Goal: Task Accomplishment & Management: Manage account settings

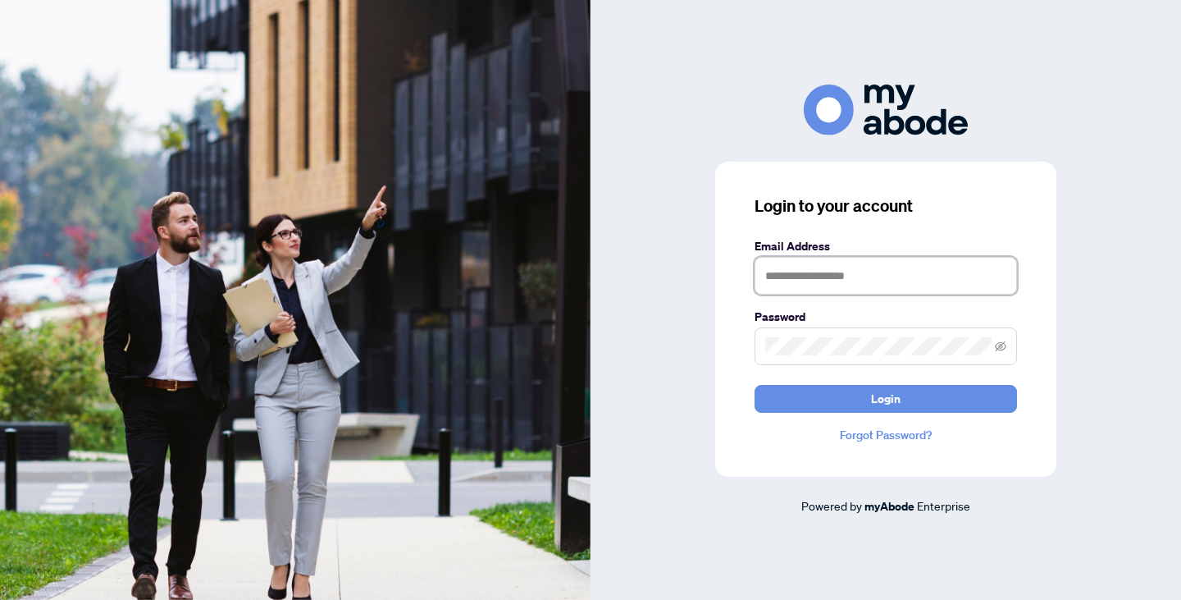
click at [843, 286] on input "text" at bounding box center [886, 276] width 263 height 38
type input "**********"
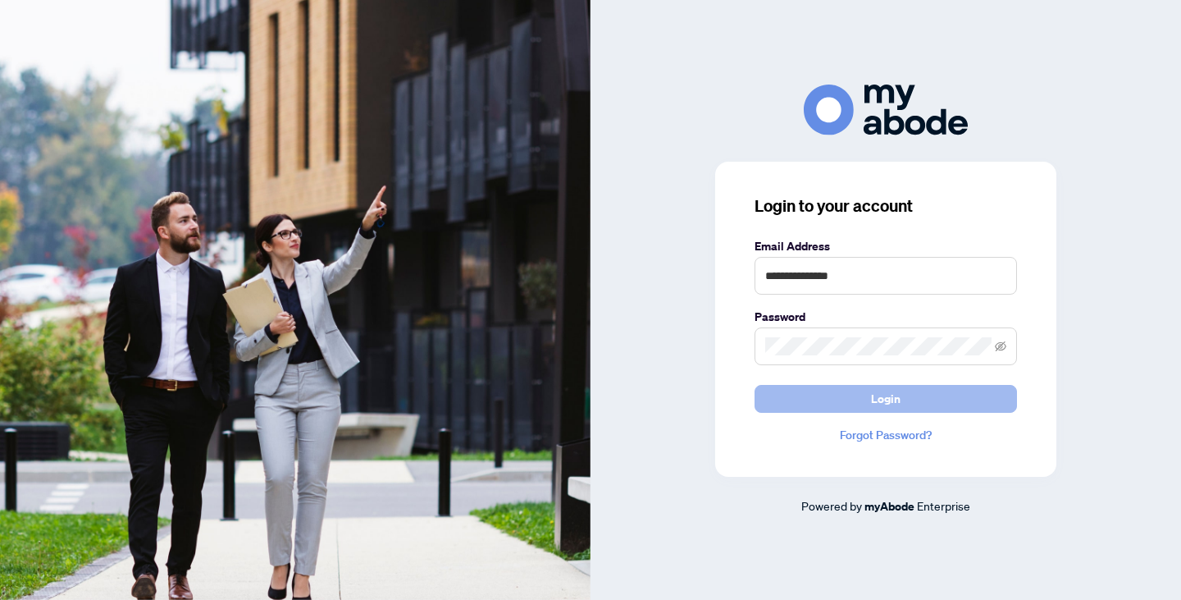
click at [884, 390] on span "Login" at bounding box center [886, 399] width 30 height 26
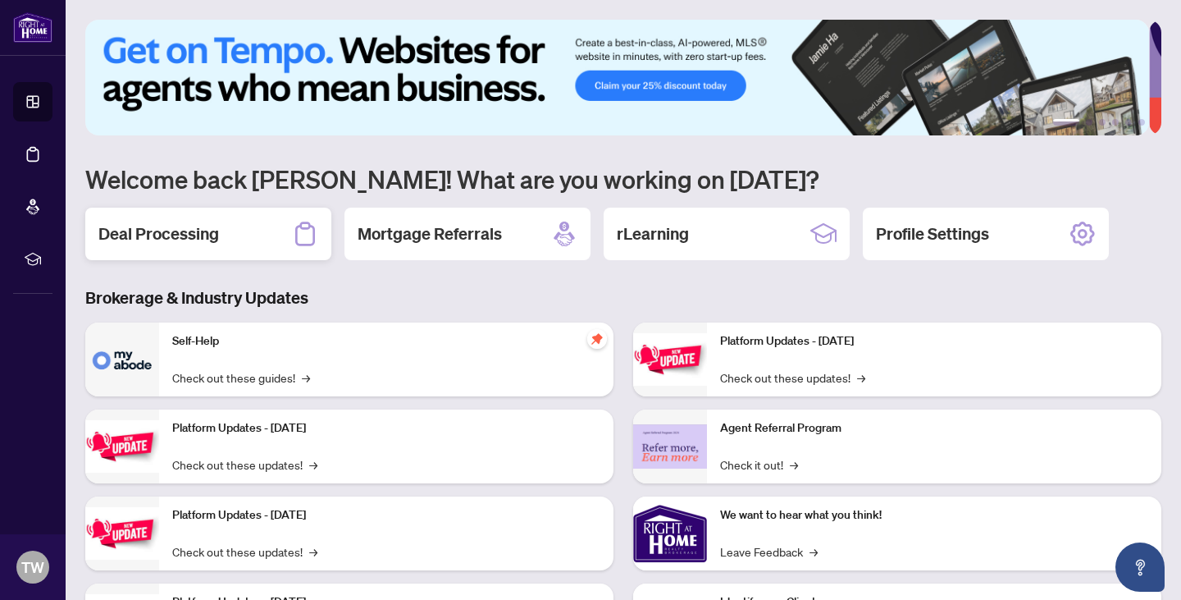
click at [185, 245] on div "Deal Processing" at bounding box center [208, 234] width 246 height 53
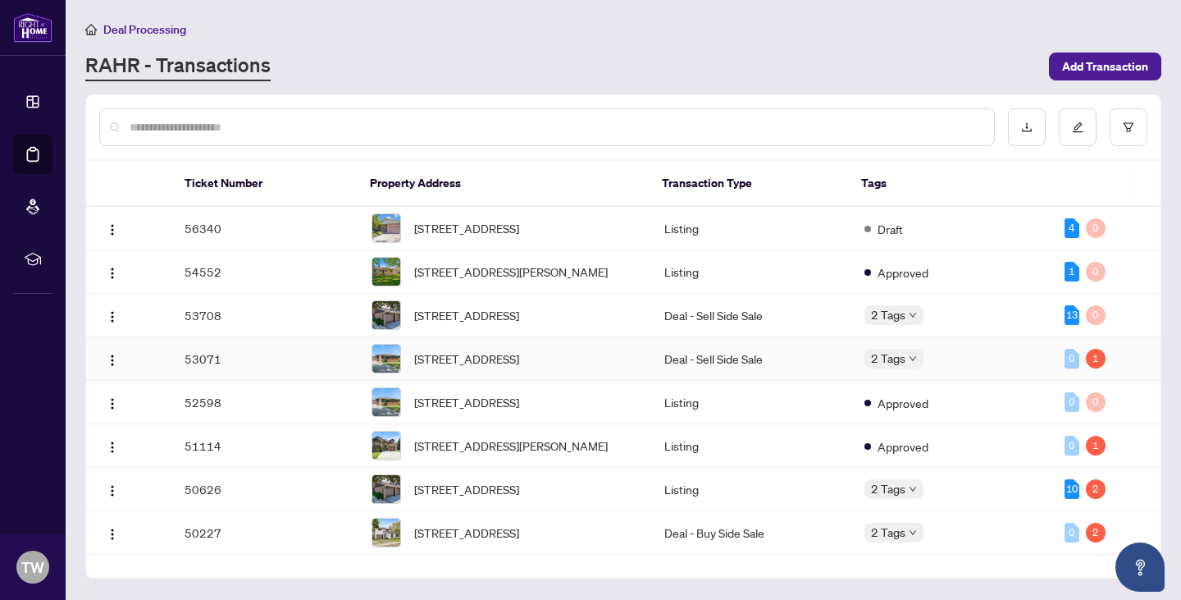
click at [256, 374] on td "53071" at bounding box center [264, 358] width 187 height 43
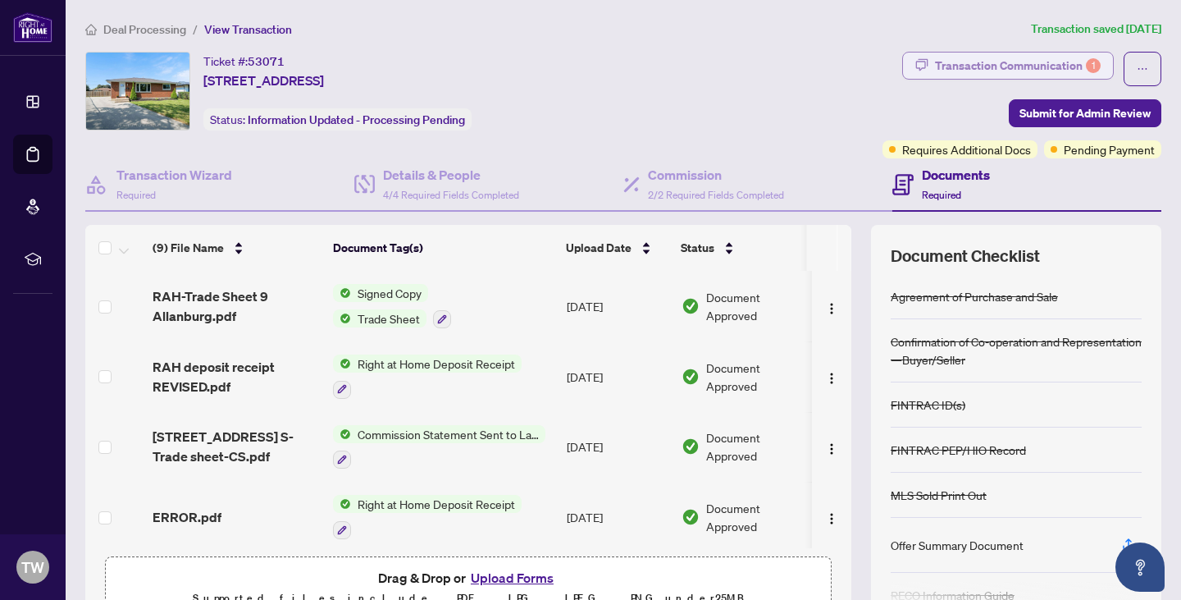
click at [950, 64] on div "Transaction Communication 1" at bounding box center [1018, 66] width 166 height 26
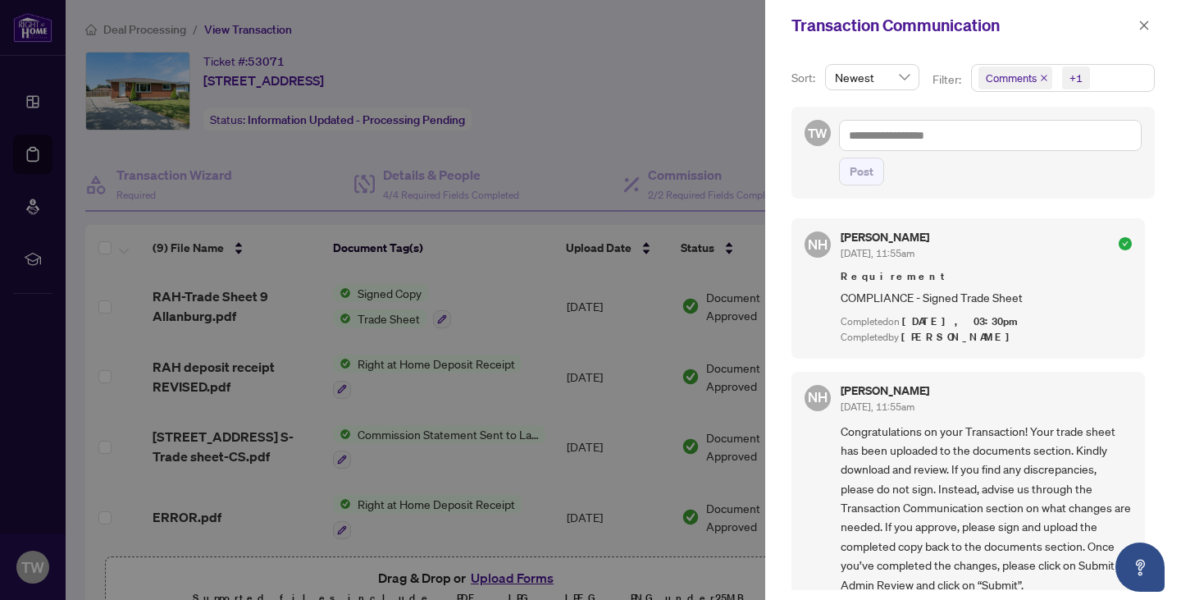
click at [707, 90] on div at bounding box center [590, 300] width 1181 height 600
click at [1143, 25] on icon "close" at bounding box center [1144, 25] width 11 height 11
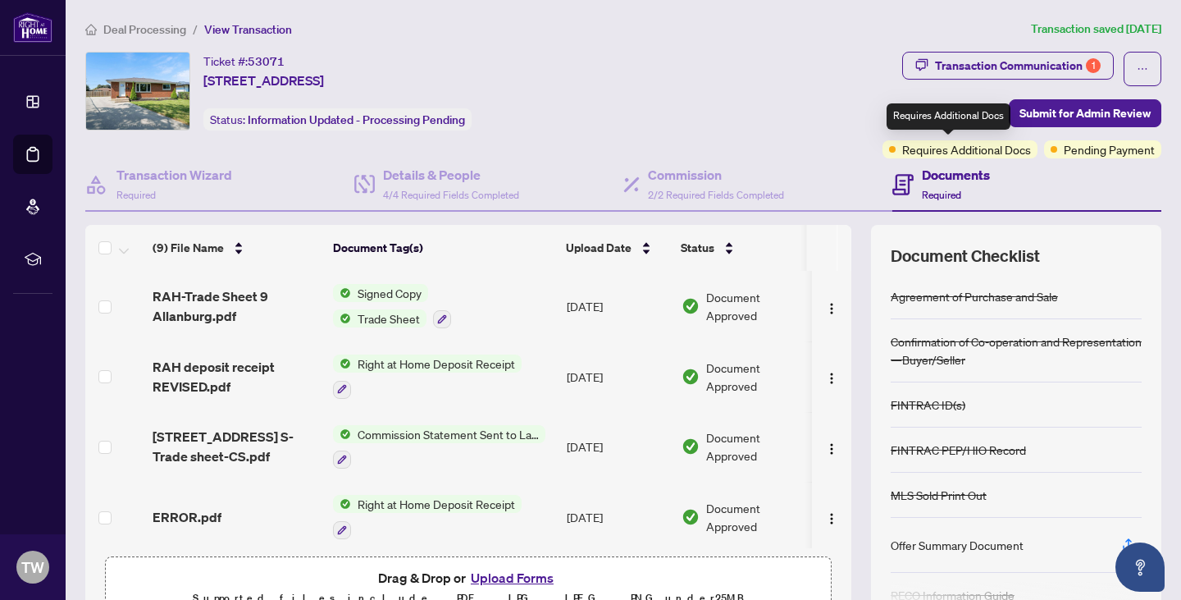
click at [960, 149] on span "Requires Additional Docs" at bounding box center [967, 149] width 129 height 18
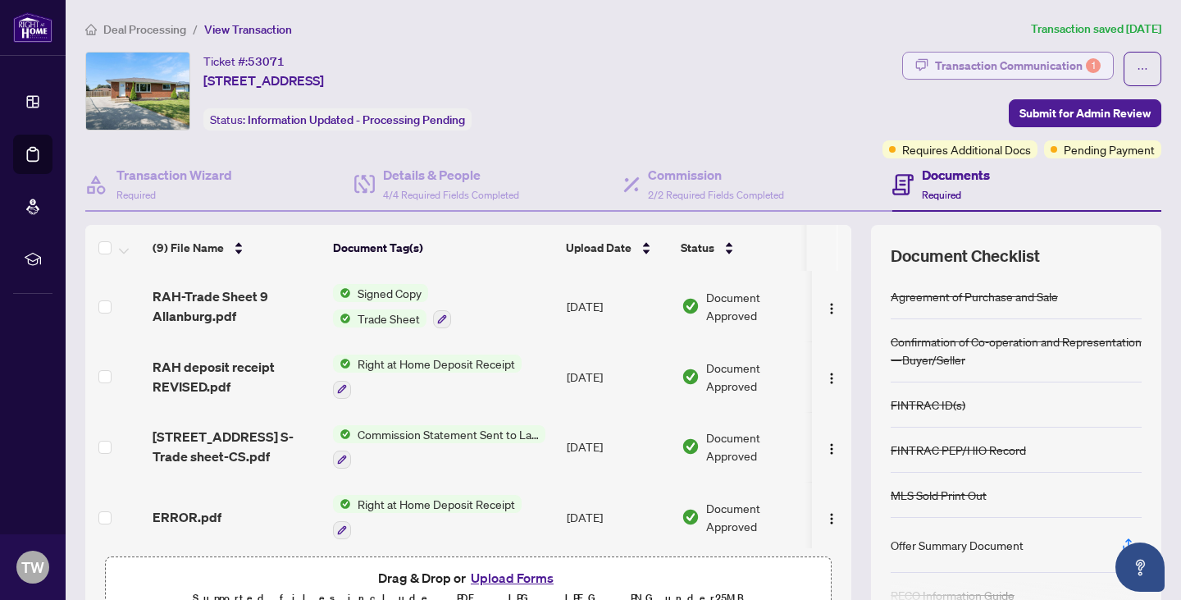
click at [976, 61] on div "Transaction Communication 1" at bounding box center [1018, 66] width 166 height 26
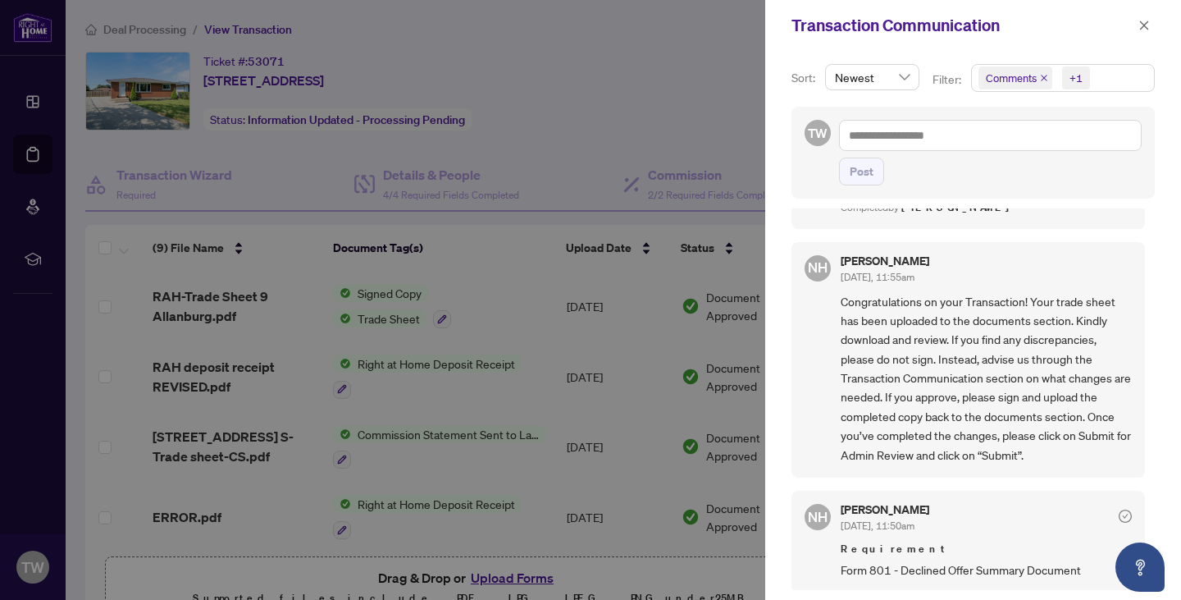
scroll to position [3, 0]
click at [602, 107] on div at bounding box center [590, 300] width 1181 height 600
click at [1149, 24] on icon "close" at bounding box center [1144, 25] width 11 height 11
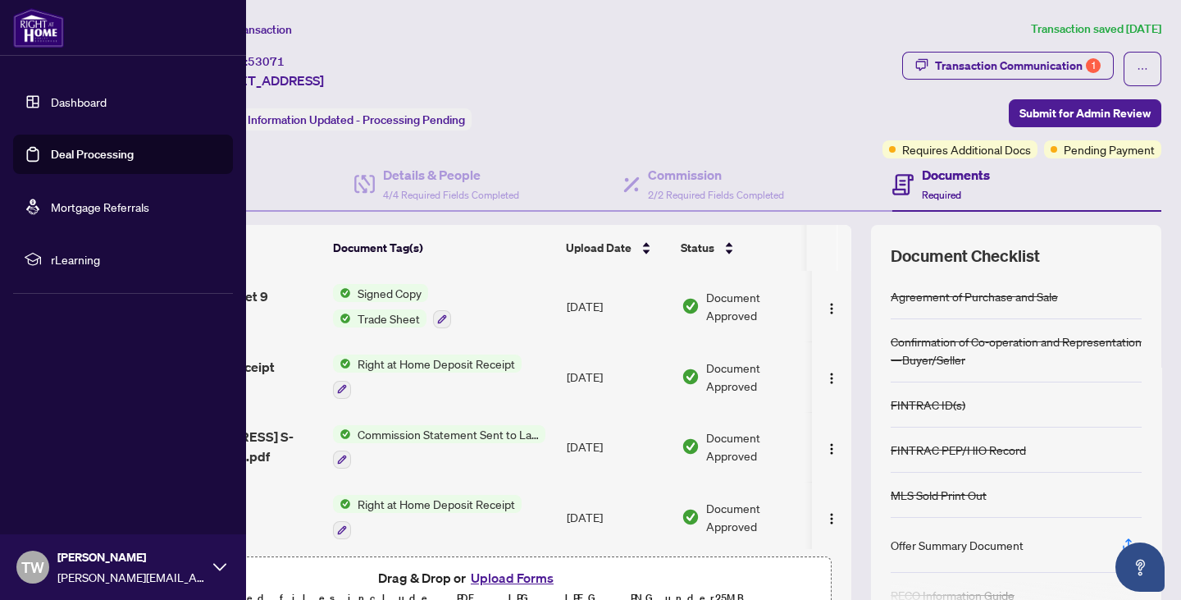
click at [73, 106] on link "Dashboard" at bounding box center [79, 101] width 56 height 15
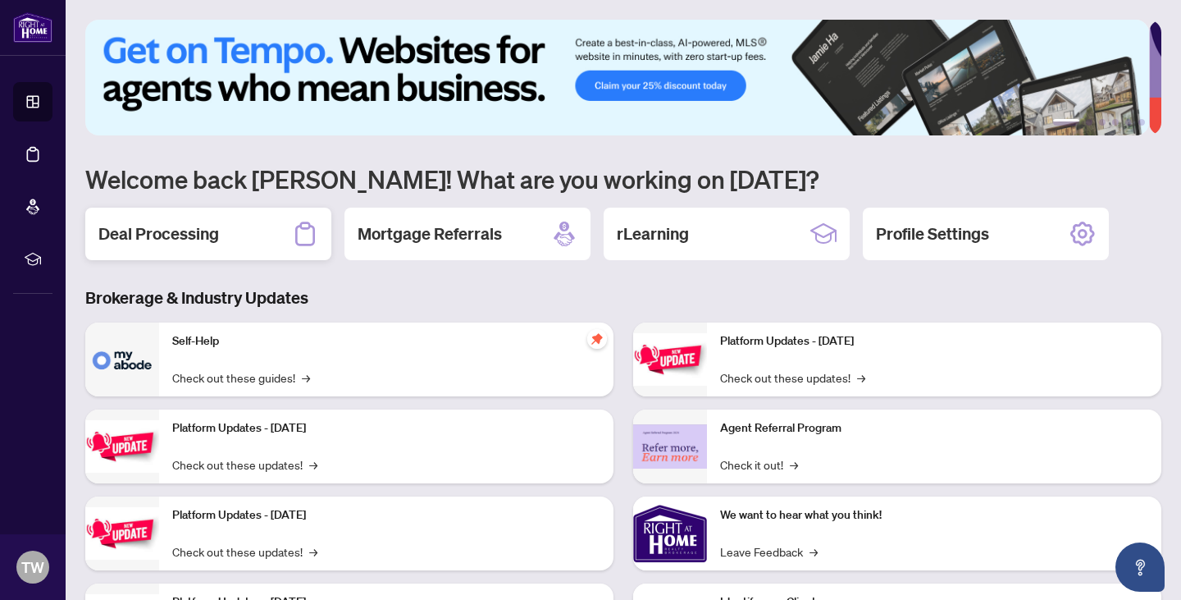
click at [171, 232] on h2 "Deal Processing" at bounding box center [158, 233] width 121 height 23
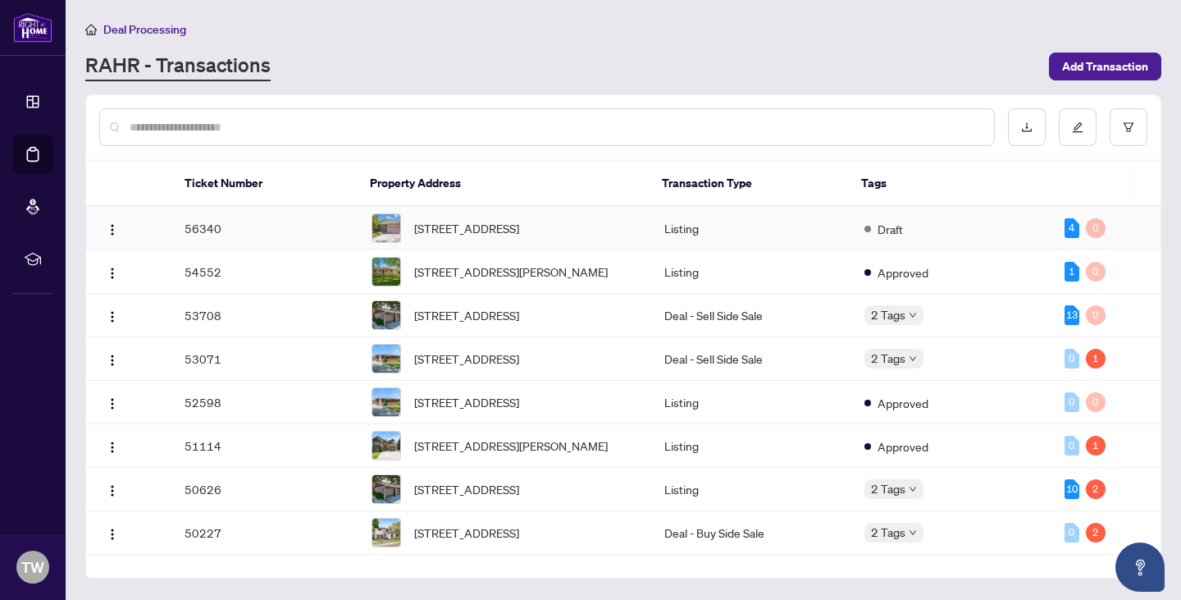
click at [276, 232] on td "56340" at bounding box center [264, 228] width 187 height 43
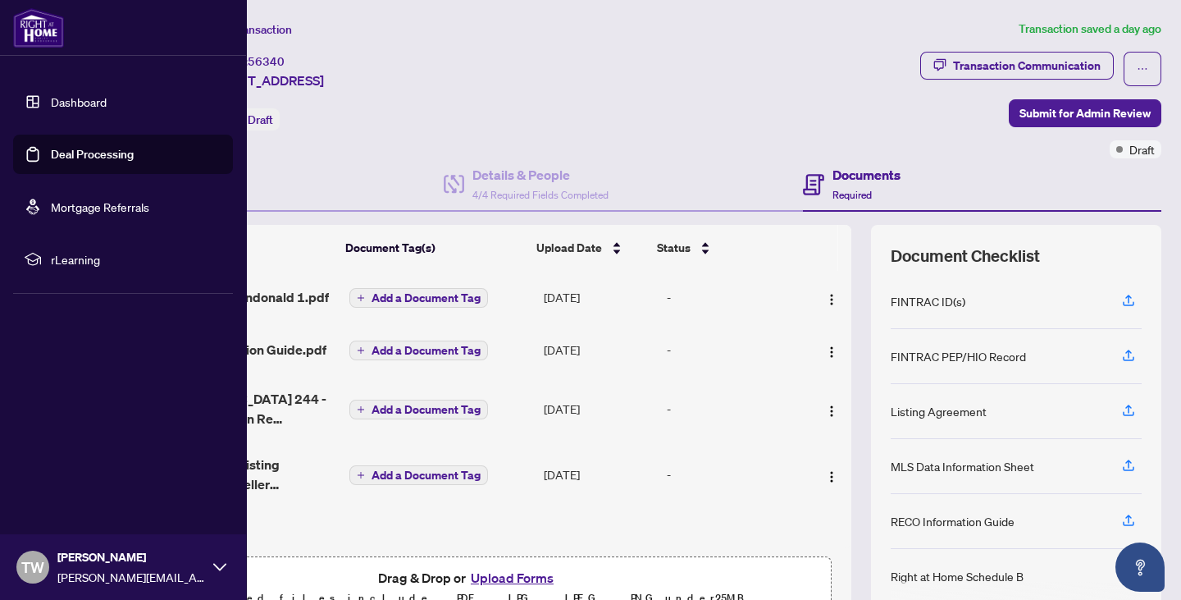
click at [36, 28] on img at bounding box center [38, 27] width 51 height 39
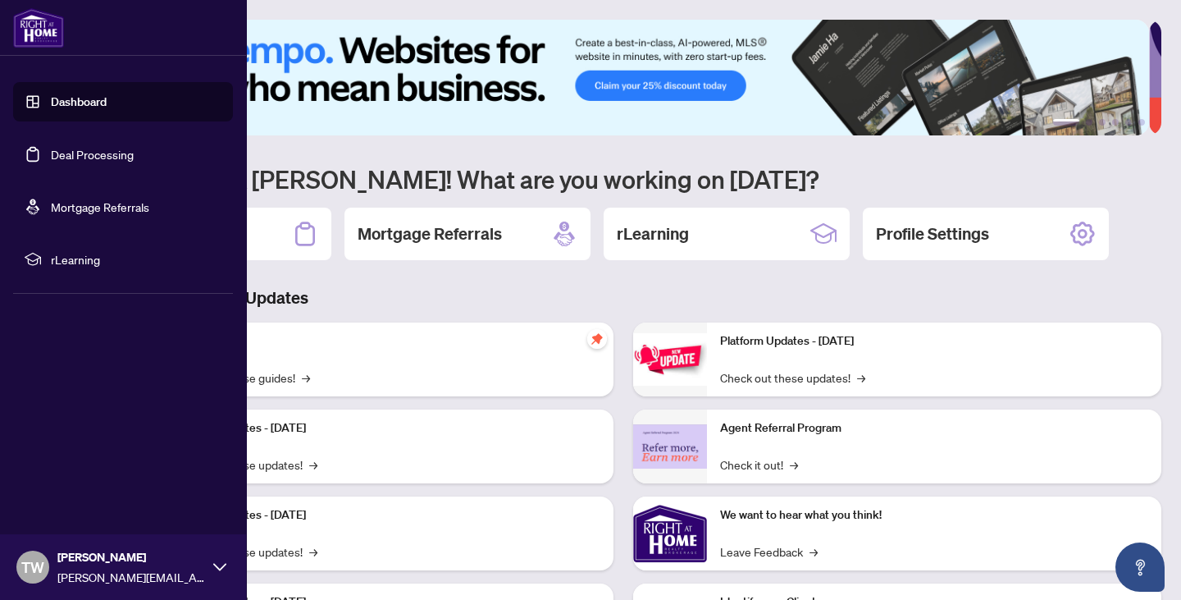
click at [51, 98] on link "Dashboard" at bounding box center [79, 101] width 56 height 15
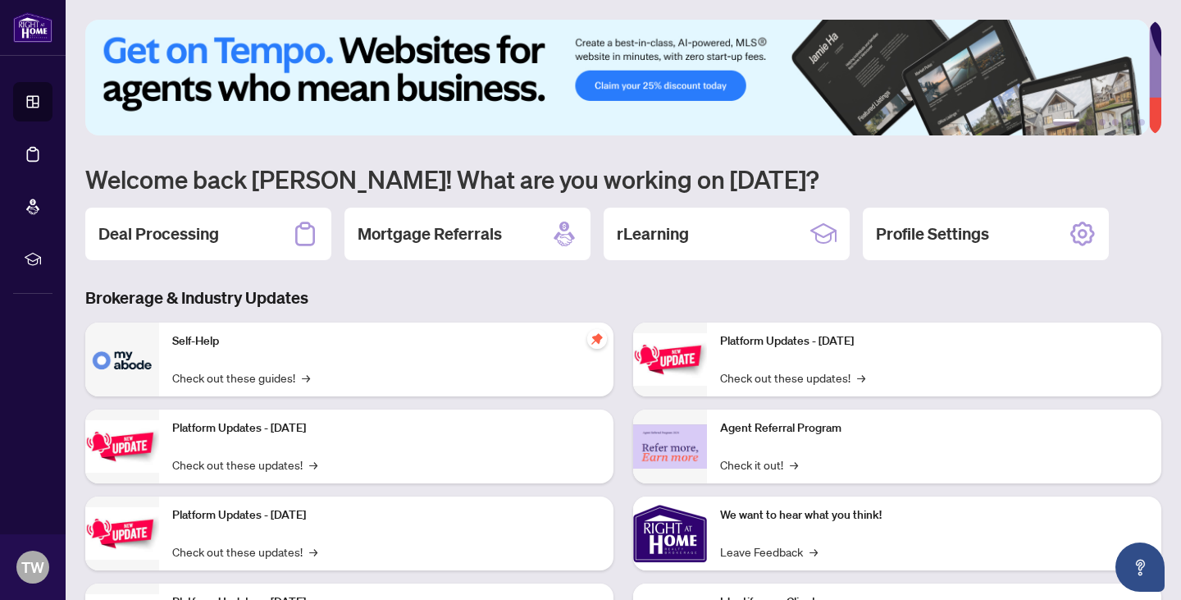
click at [267, 141] on div "1 2 3 4 5 6 Welcome back [PERSON_NAME]! What are you working on [DATE]? Deal Pr…" at bounding box center [623, 351] width 1076 height 662
click at [194, 225] on h2 "Deal Processing" at bounding box center [158, 233] width 121 height 23
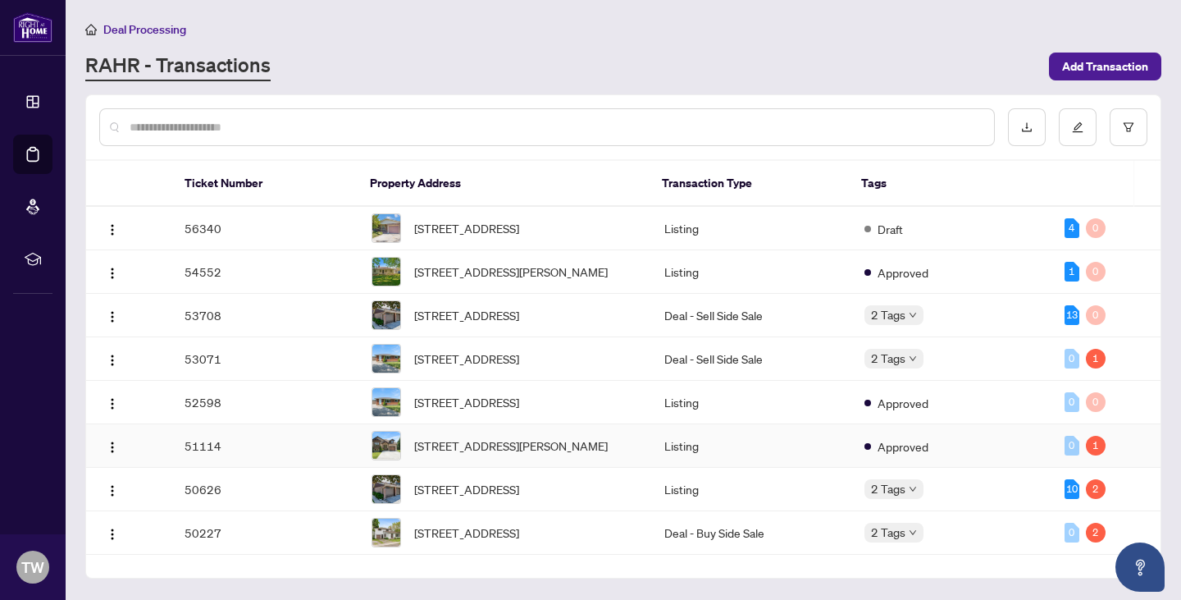
click at [272, 468] on td "51114" at bounding box center [264, 445] width 187 height 43
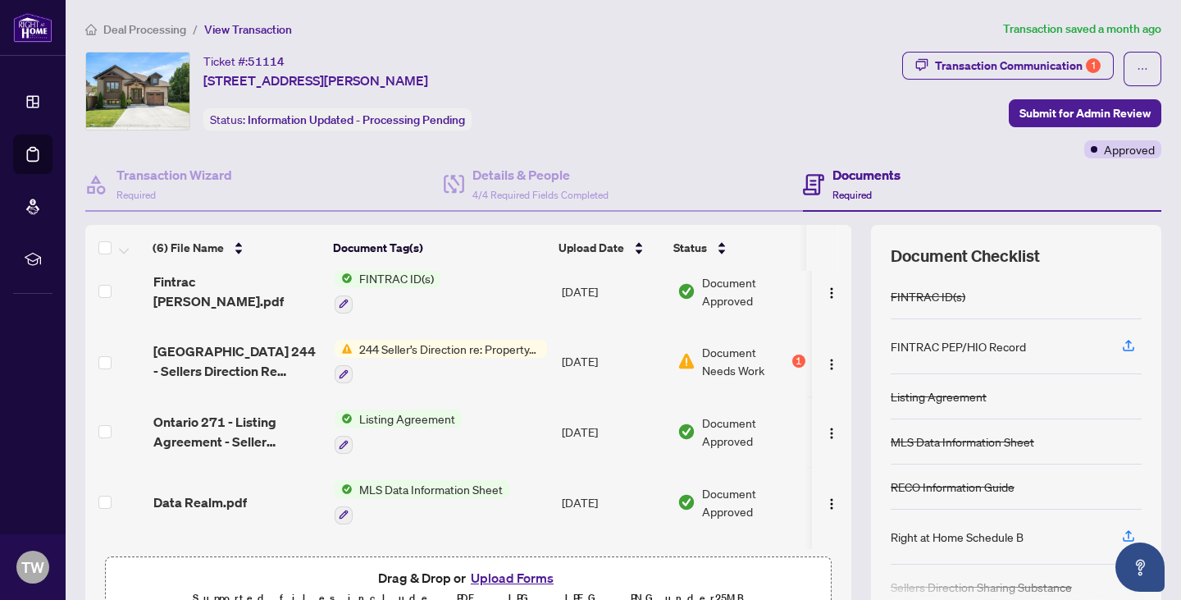
scroll to position [145, 0]
